Goal: Check status: Check status

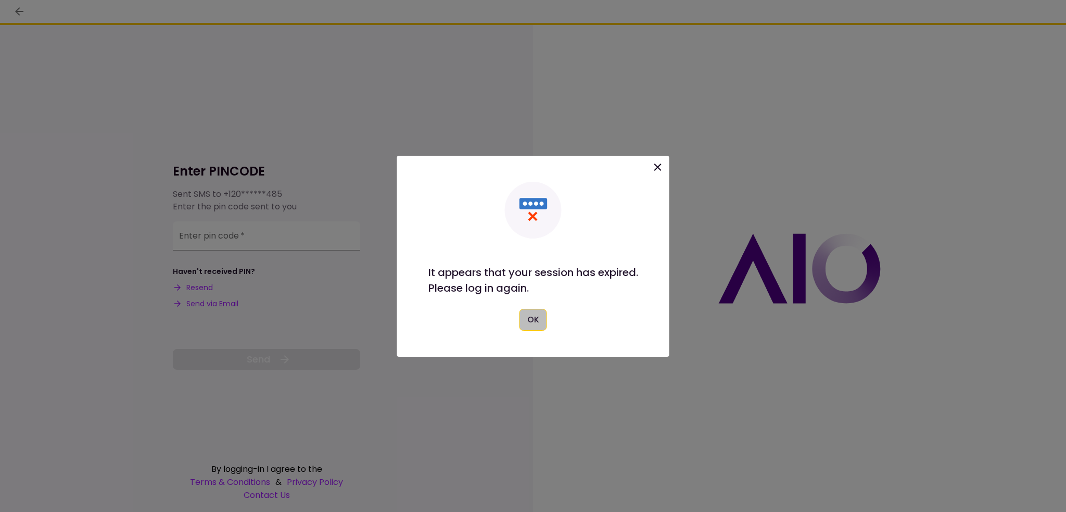
click at [539, 314] on button "OK" at bounding box center [533, 320] width 28 height 22
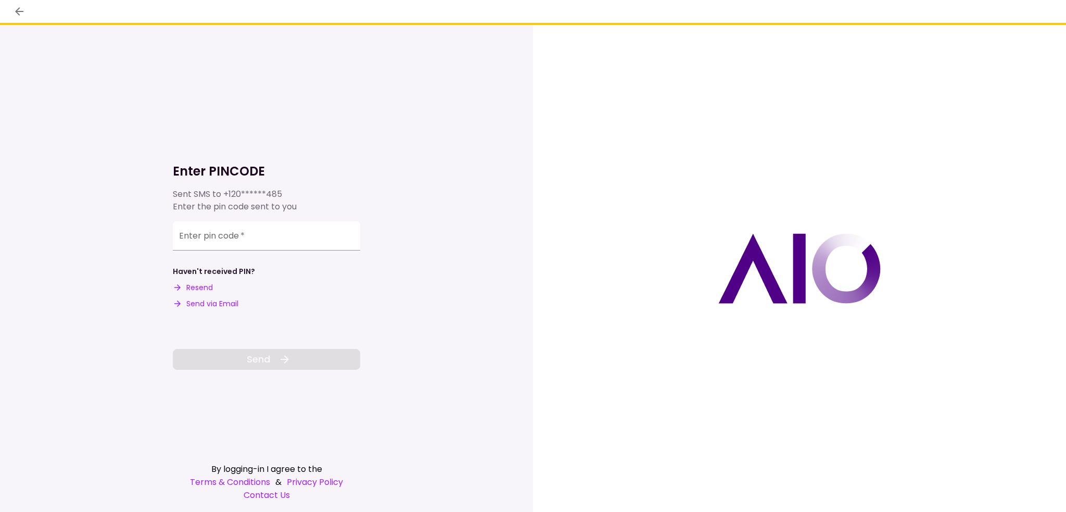
click at [214, 301] on button "Send via Email" at bounding box center [206, 303] width 66 height 11
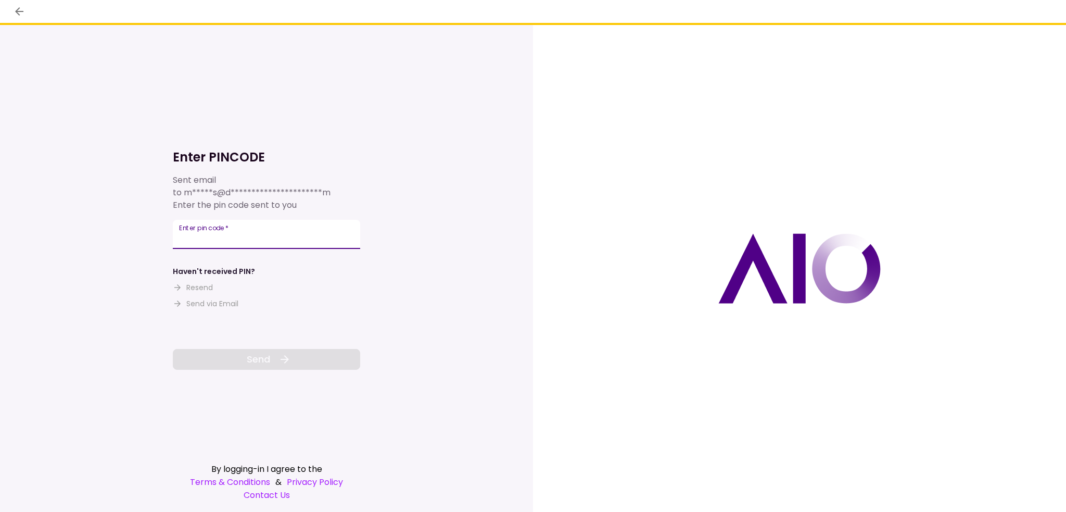
click at [202, 237] on input "Enter pin code   *" at bounding box center [266, 234] width 187 height 29
click at [215, 241] on input "Enter pin code   *" at bounding box center [266, 234] width 187 height 29
type input "******"
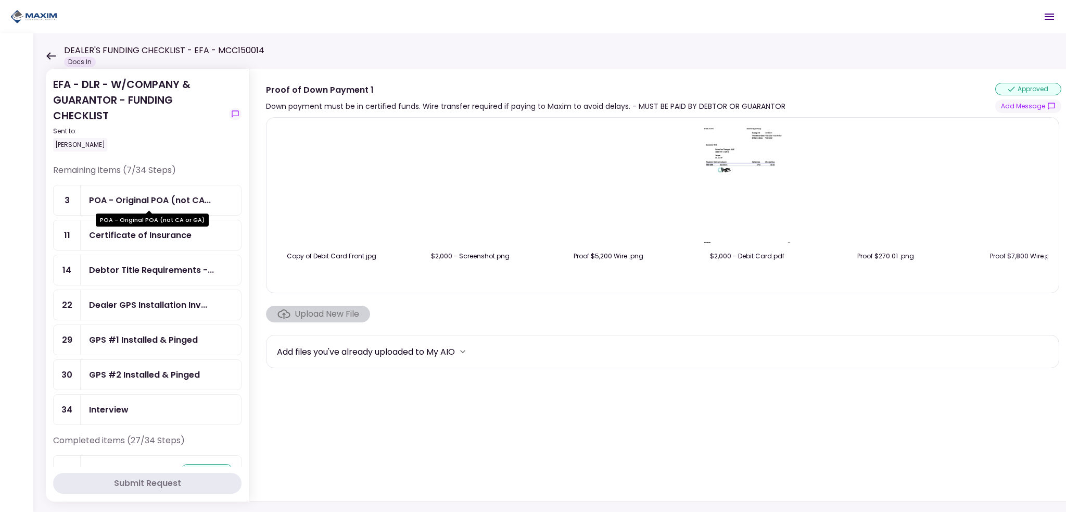
click at [129, 198] on div "POA - Original POA (not CA..." at bounding box center [150, 200] width 122 height 13
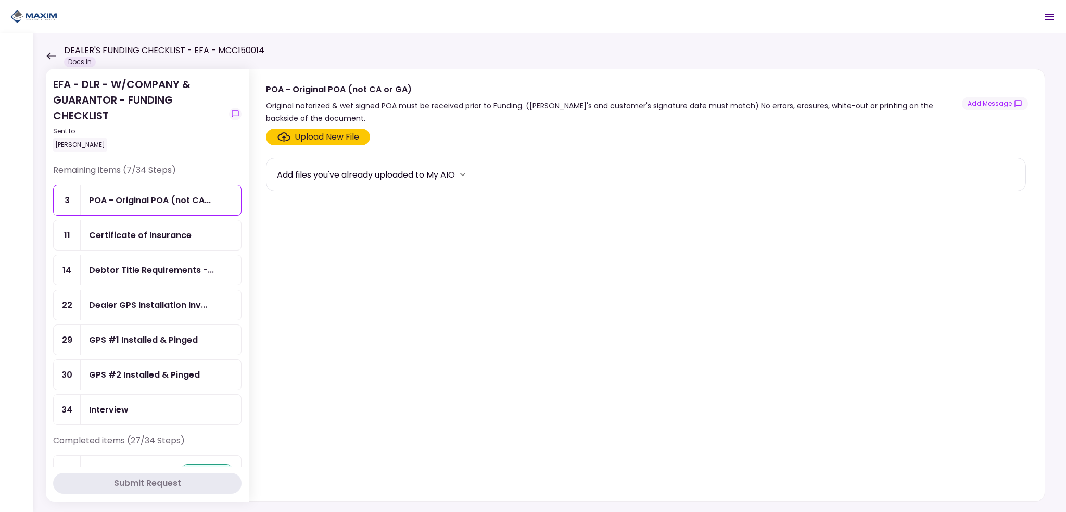
click at [115, 241] on div "Certificate of Insurance" at bounding box center [161, 235] width 160 height 30
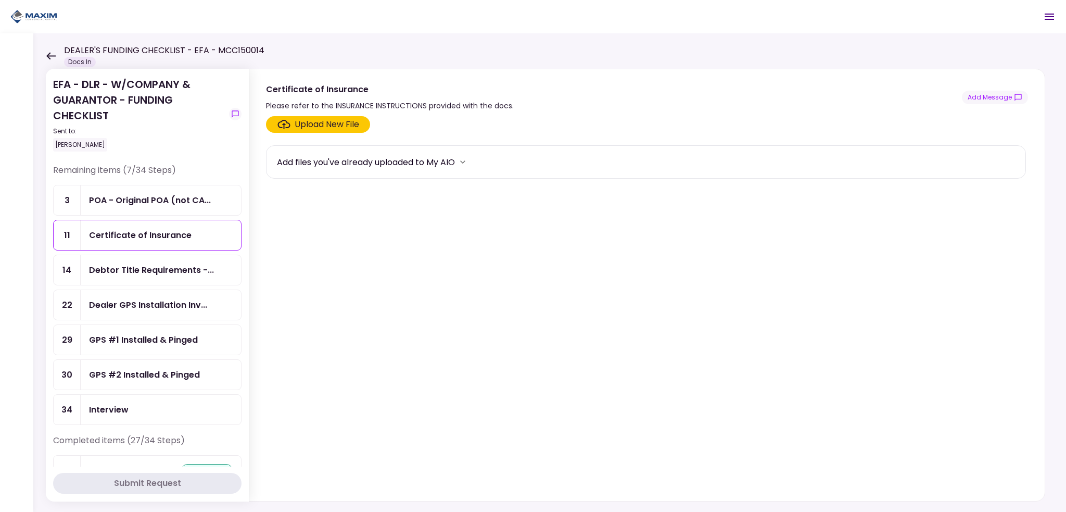
click at [122, 264] on div "Debtor Title Requirements -..." at bounding box center [151, 269] width 125 height 13
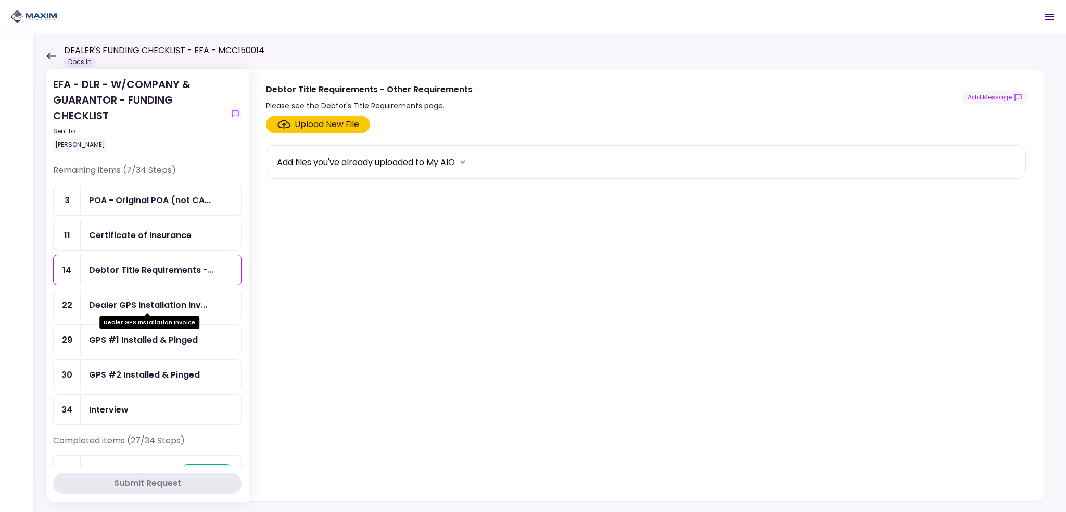
click at [119, 309] on div "Dealer GPS Installation Invoice" at bounding box center [149, 319] width 100 height 20
click at [115, 335] on div "GPS #1 Installed & Pinged" at bounding box center [143, 339] width 109 height 13
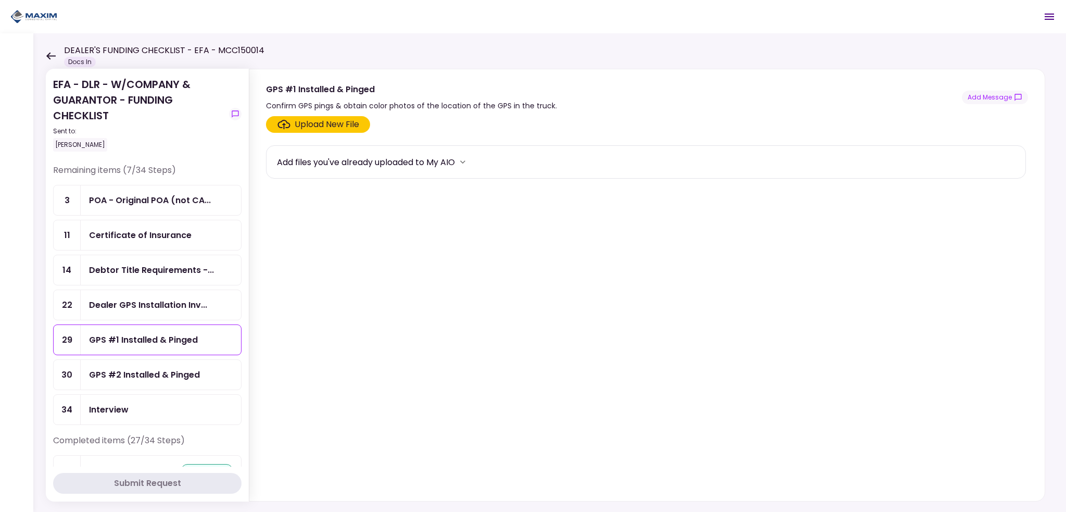
click at [121, 378] on div "GPS #2 Installed & Pinged" at bounding box center [161, 375] width 160 height 30
click at [122, 309] on div "Dealer GPS Installation Inv..." at bounding box center [161, 305] width 160 height 30
click at [130, 261] on div "Debtor Title Requirements -..." at bounding box center [161, 270] width 160 height 30
